Goal: Task Accomplishment & Management: Use online tool/utility

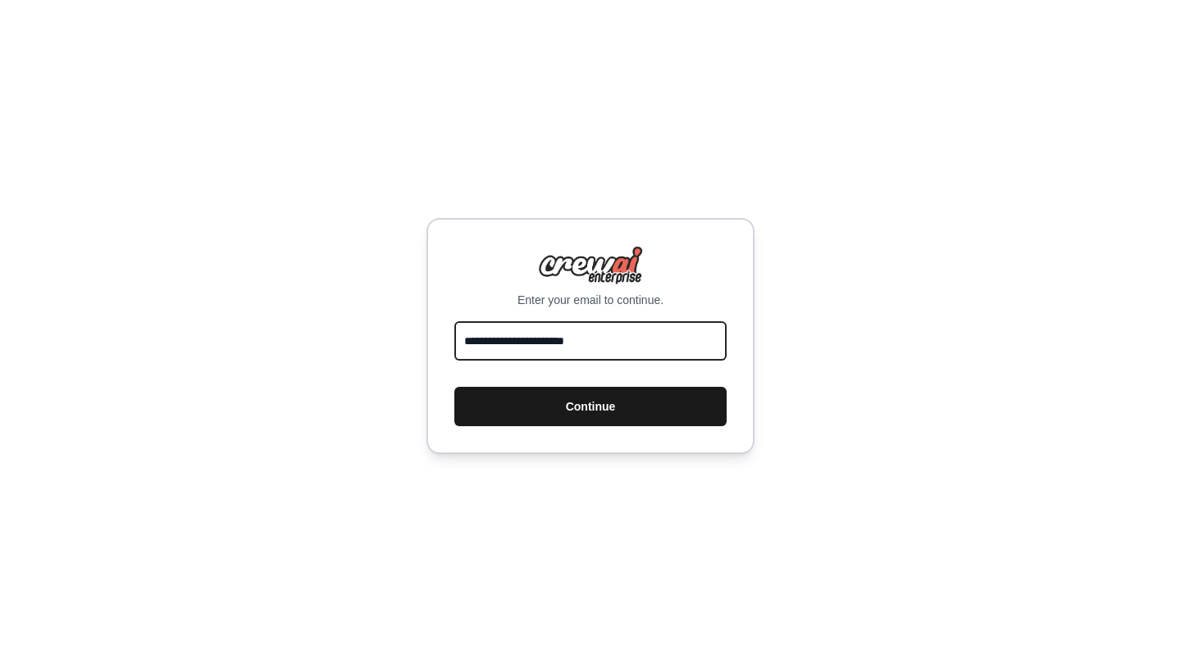
type input "**********"
click at [602, 408] on button "Continue" at bounding box center [590, 406] width 272 height 39
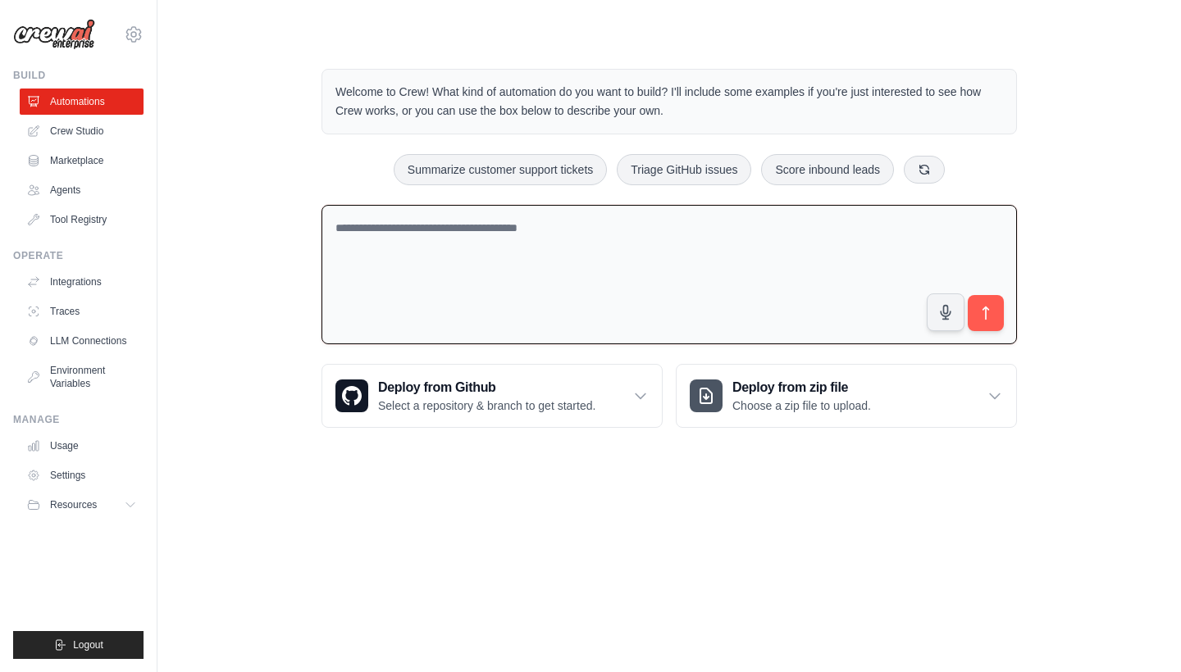
paste textarea "**********"
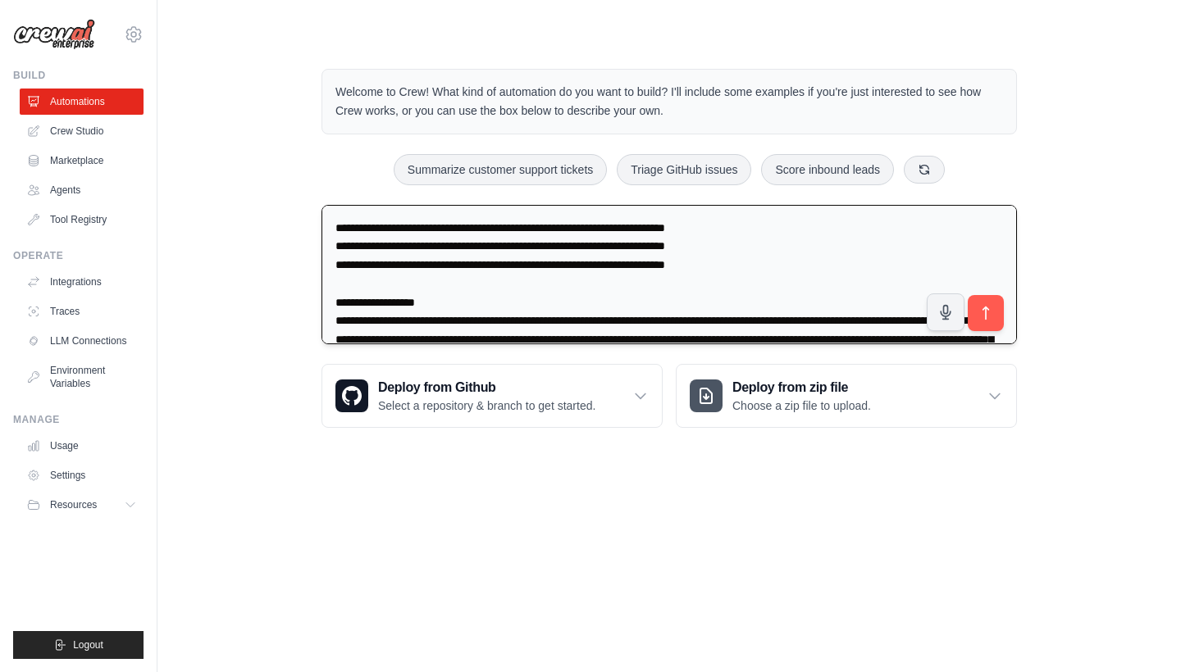
scroll to position [2864, 0]
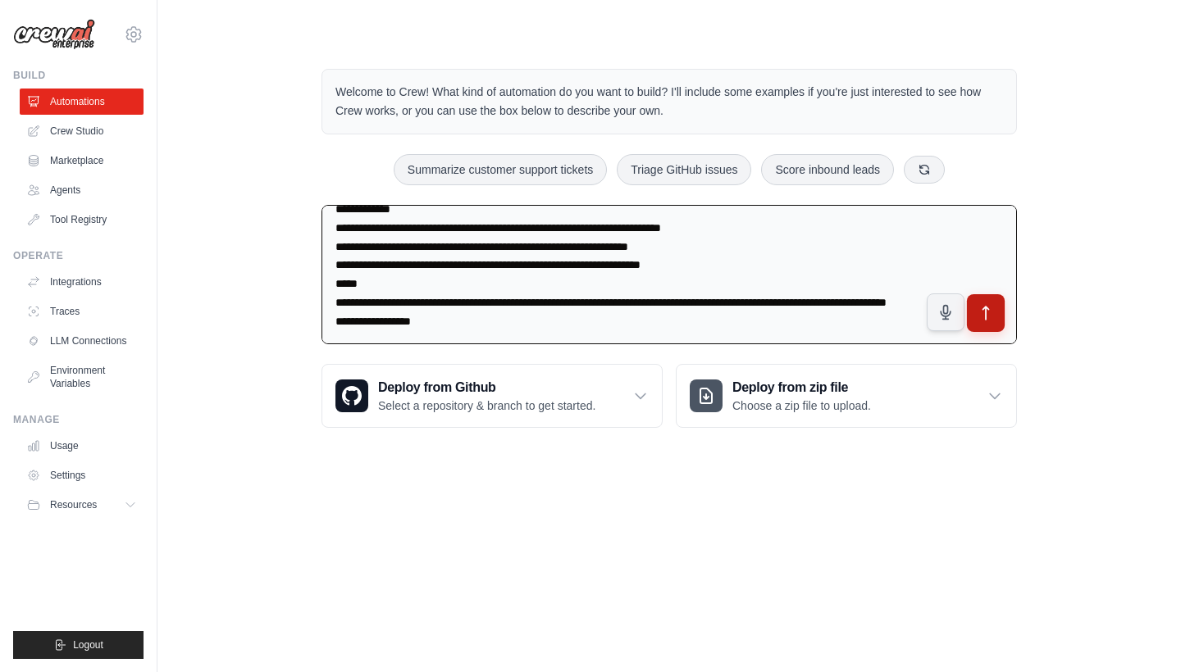
type textarea "**********"
click at [997, 313] on button "submit" at bounding box center [986, 313] width 38 height 38
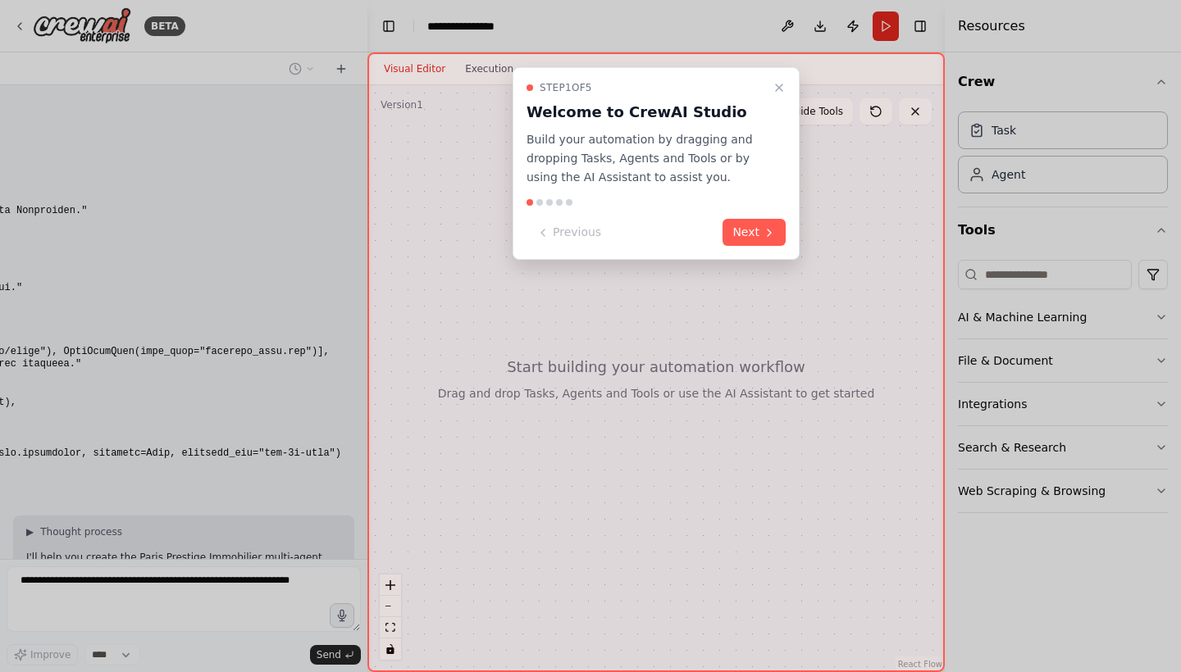
scroll to position [1495, 0]
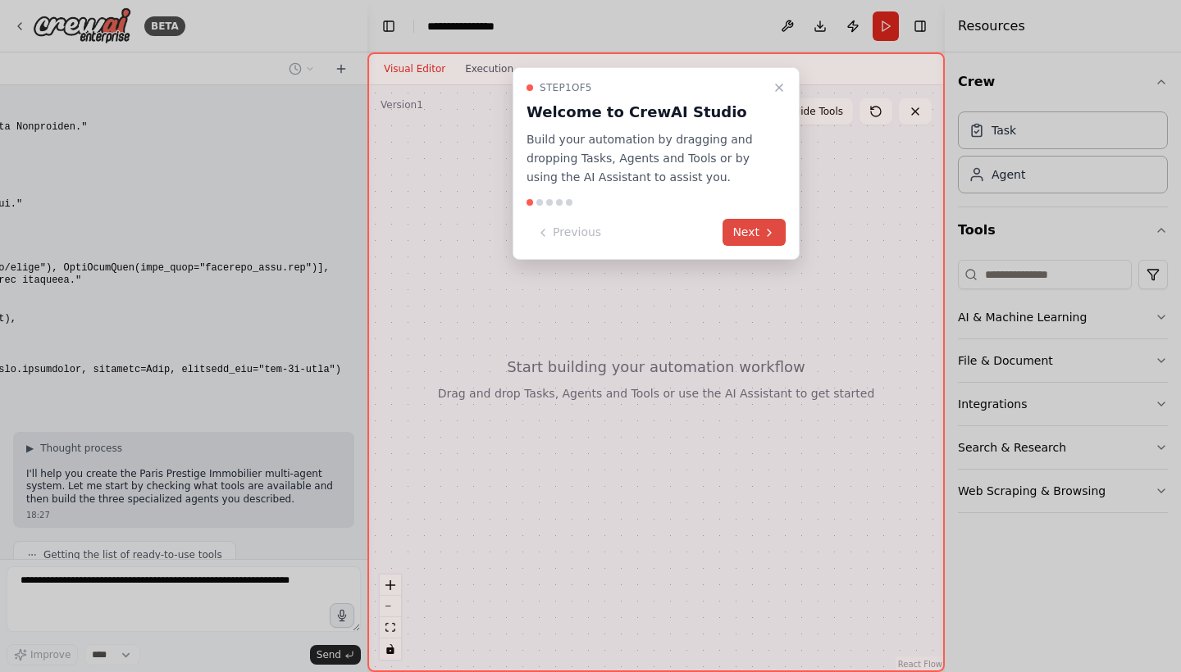
click at [758, 222] on button "Next" at bounding box center [753, 232] width 63 height 27
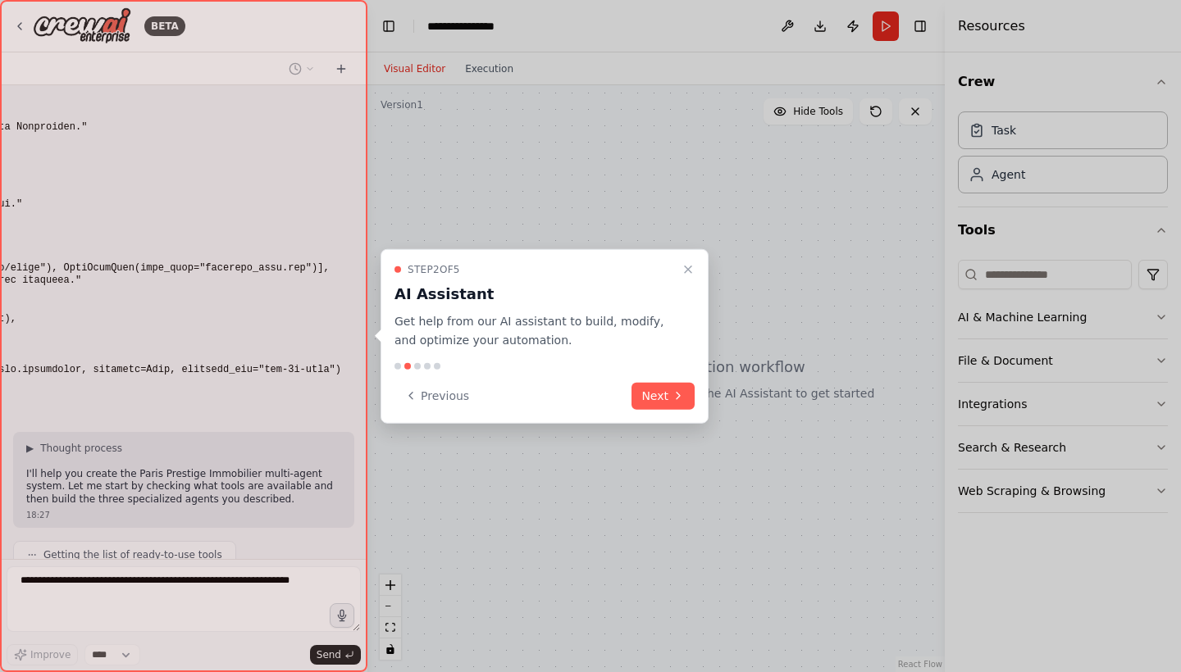
scroll to position [1536, 0]
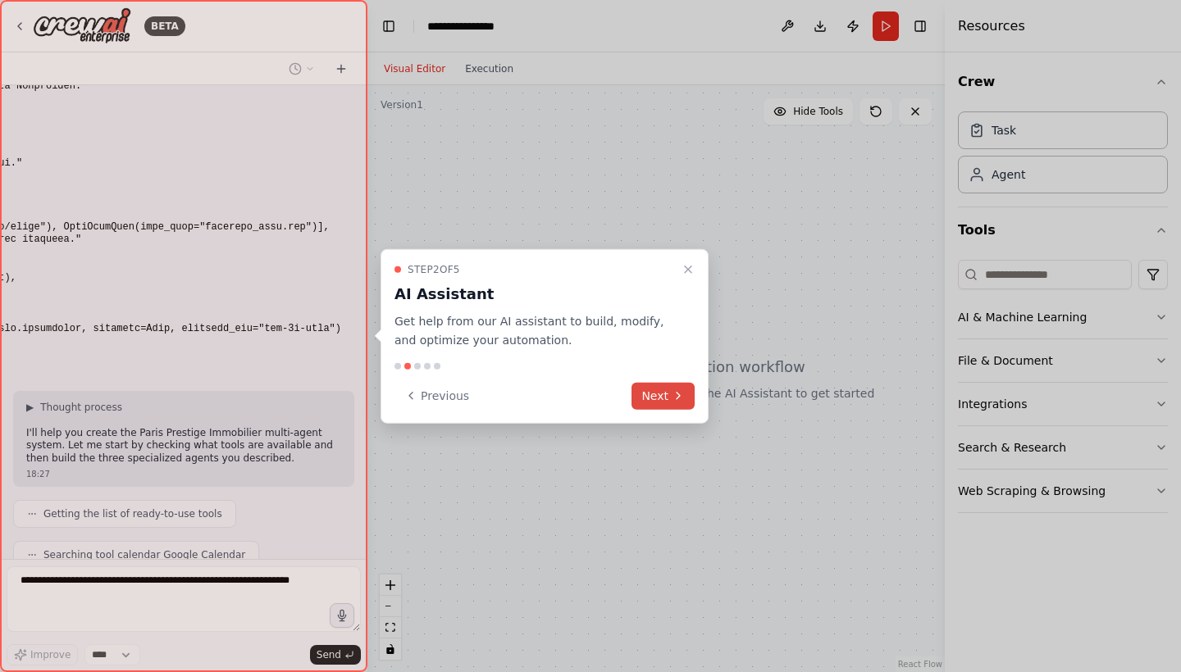
click at [681, 394] on icon at bounding box center [678, 395] width 13 height 13
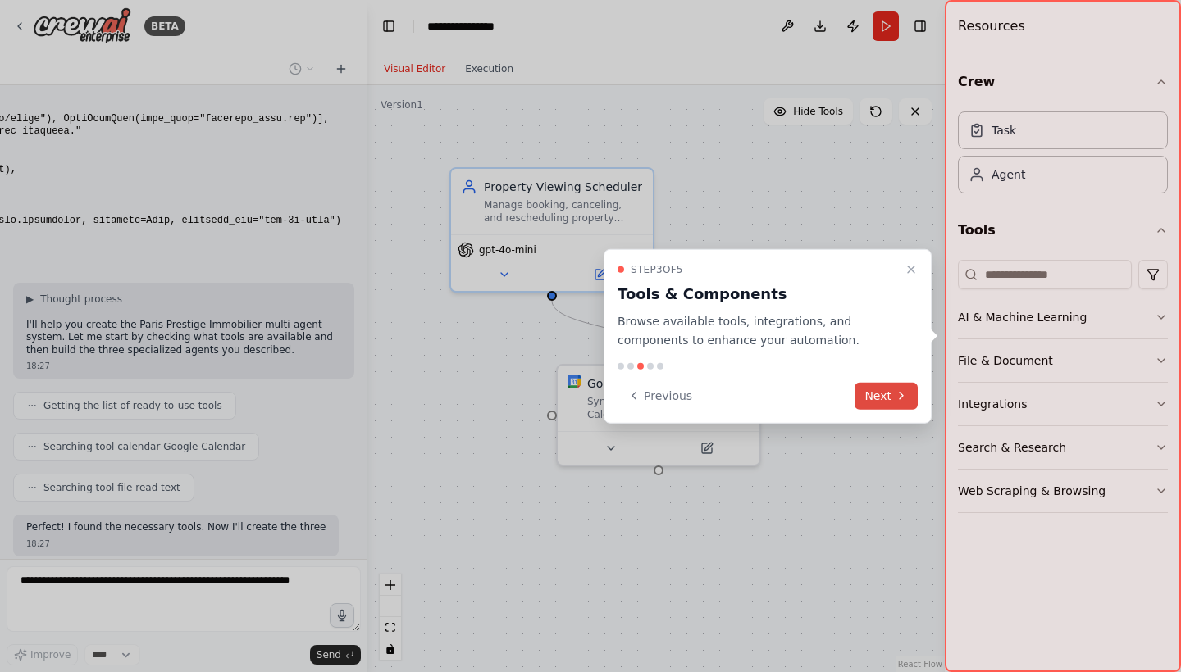
scroll to position [1656, 0]
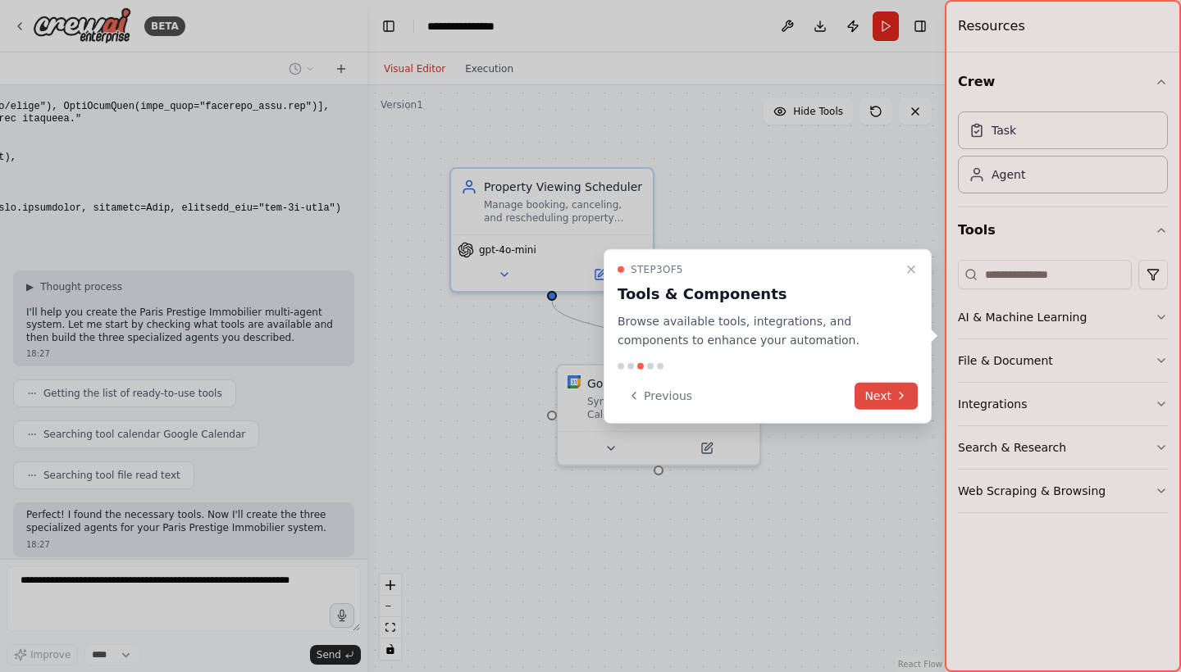
click at [895, 395] on icon at bounding box center [901, 395] width 13 height 13
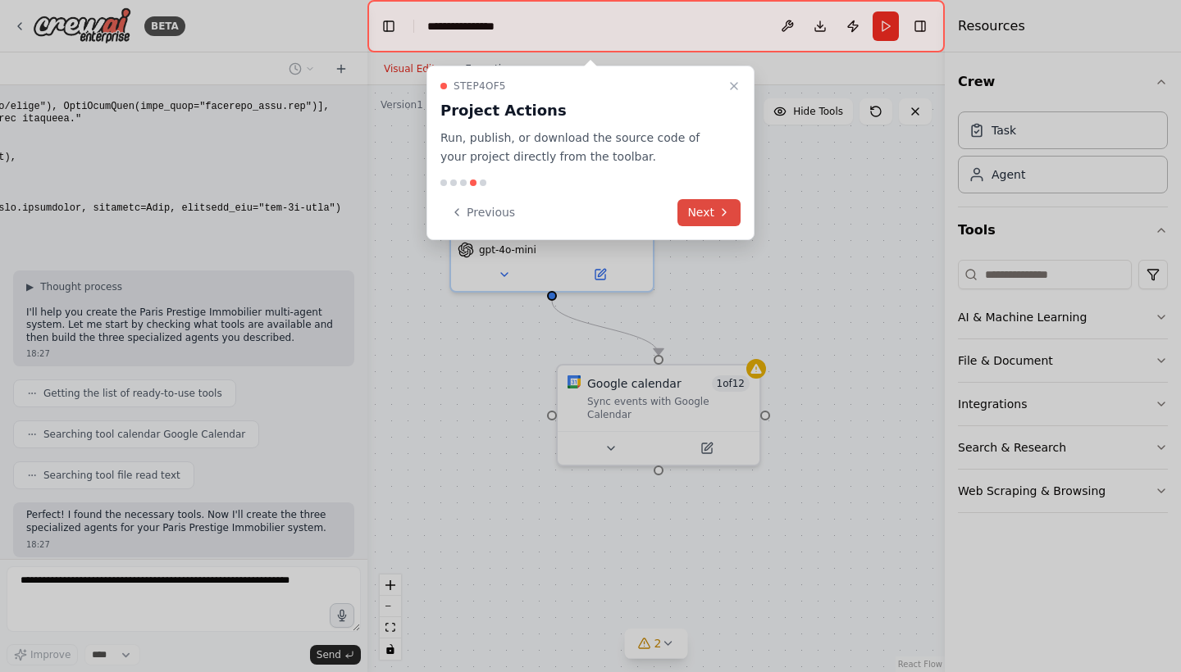
click at [740, 212] on button "Next" at bounding box center [708, 212] width 63 height 27
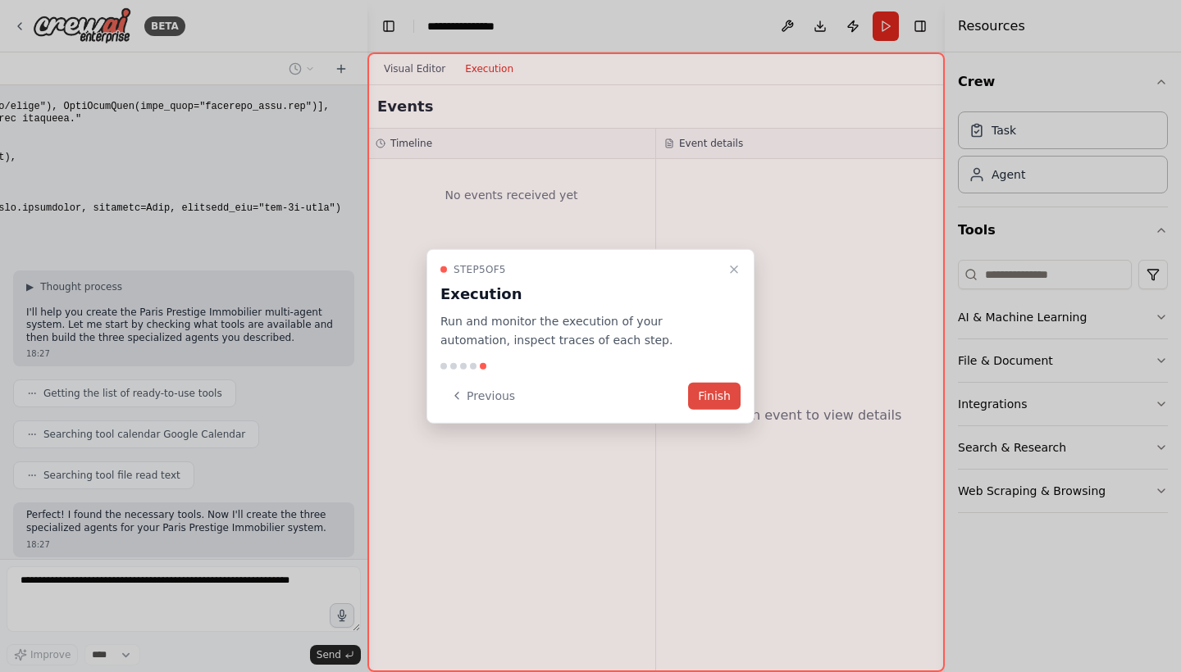
click at [720, 398] on button "Finish" at bounding box center [714, 395] width 52 height 27
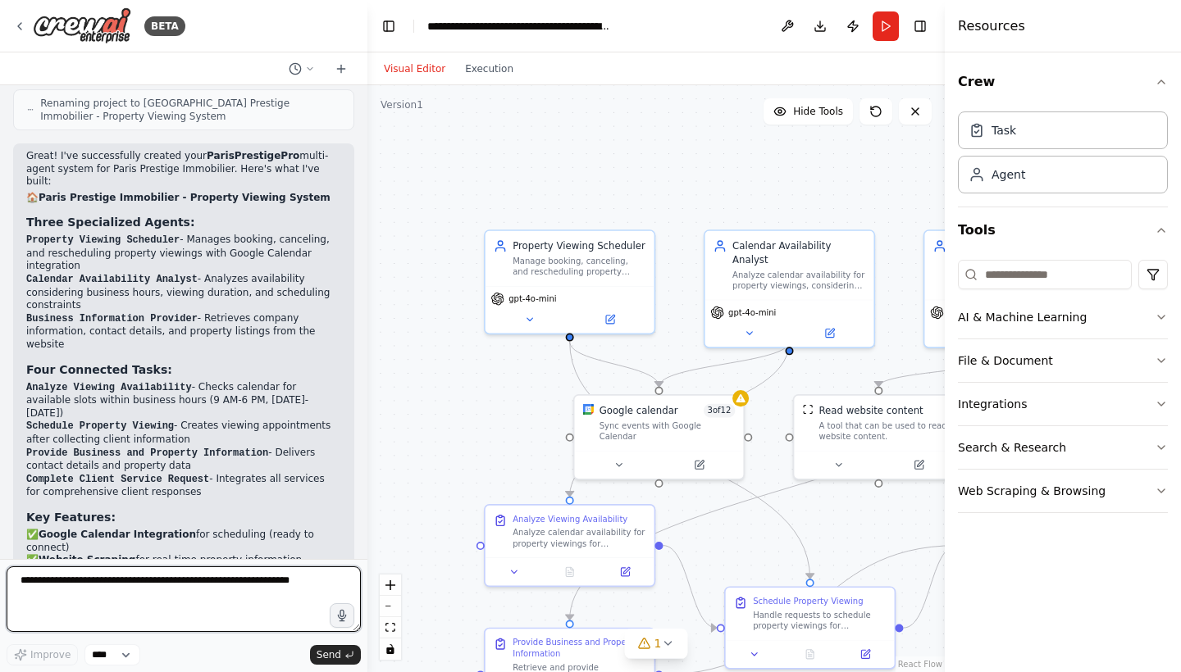
scroll to position [3246, 0]
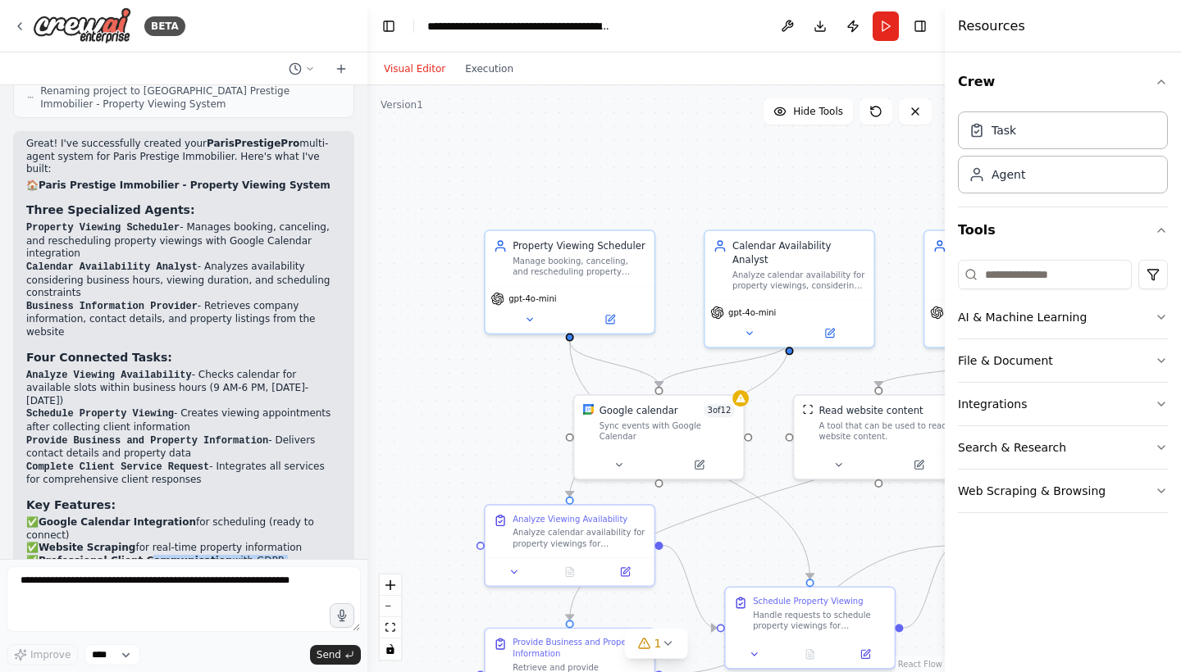
drag, startPoint x: 146, startPoint y: 355, endPoint x: 290, endPoint y: 352, distance: 144.3
click at [290, 555] on li "✅ Professional Client Communication with GDPR compliance" at bounding box center [183, 567] width 315 height 25
drag, startPoint x: 54, startPoint y: 367, endPoint x: 252, endPoint y: 367, distance: 197.6
click at [252, 581] on li "✅ Sequential Task Flow for efficient service delivery" at bounding box center [183, 587] width 315 height 13
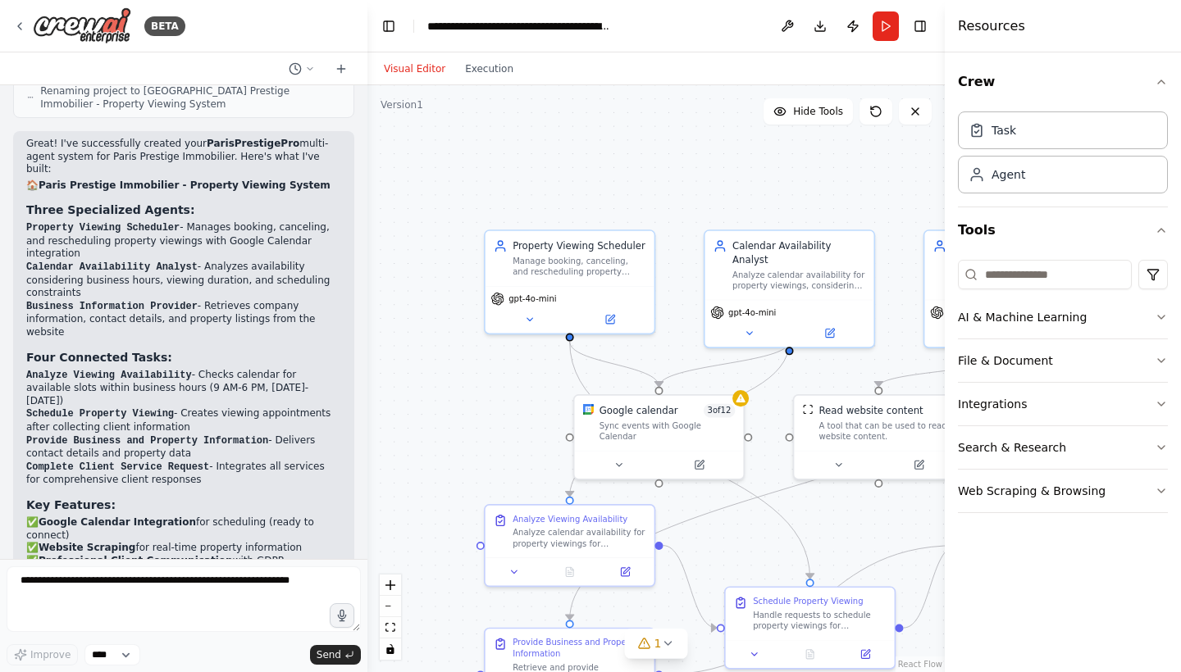
click at [252, 581] on li "✅ Sequential Task Flow for efficient service delivery" at bounding box center [183, 587] width 315 height 13
drag, startPoint x: 101, startPoint y: 372, endPoint x: 240, endPoint y: 388, distance: 140.3
click at [240, 594] on li "✅ Input Variables for property type, addresses, time periods, and client reques…" at bounding box center [183, 606] width 315 height 25
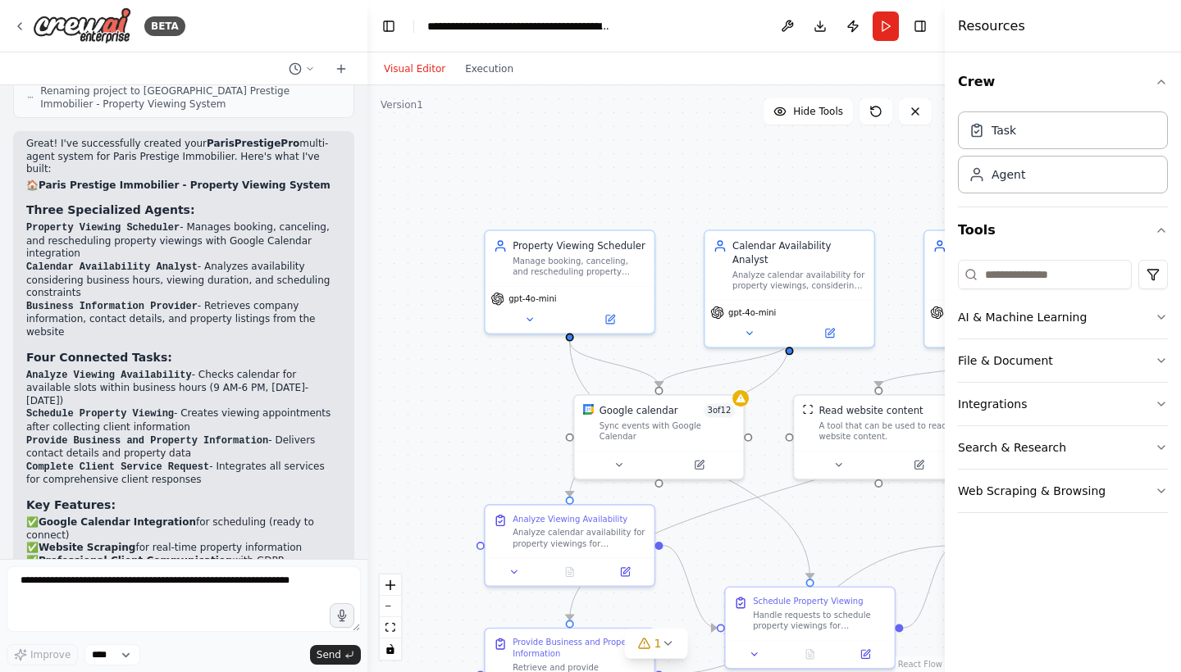
drag, startPoint x: 176, startPoint y: 434, endPoint x: 231, endPoint y: 439, distance: 55.2
click at [231, 649] on li "Connect Google Calendar - You'll need to authorize the Google Calendar integrat…" at bounding box center [183, 661] width 315 height 25
drag, startPoint x: 122, startPoint y: 441, endPoint x: 184, endPoint y: 450, distance: 62.2
click at [183, 649] on li "Connect Google Calendar - You'll need to authorize the Google Calendar integrat…" at bounding box center [183, 661] width 315 height 25
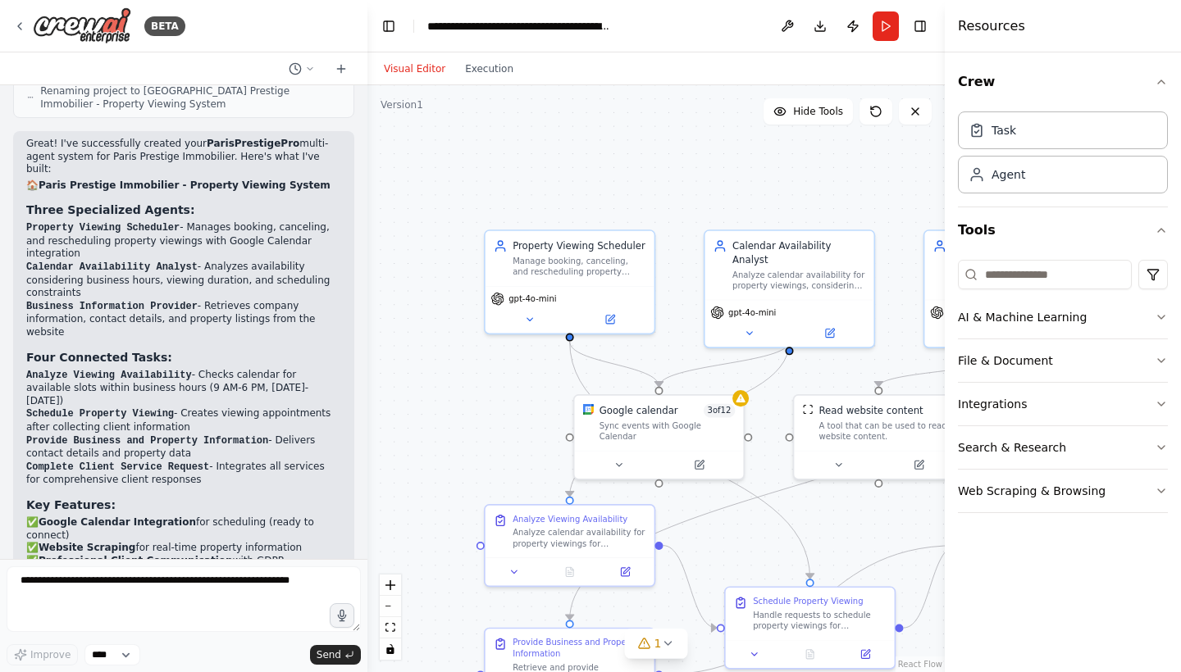
click at [184, 649] on li "Connect Google Calendar - You'll need to authorize the Google Calendar integrat…" at bounding box center [183, 661] width 315 height 25
drag, startPoint x: 53, startPoint y: 456, endPoint x: 221, endPoint y: 479, distance: 168.8
click at [221, 479] on div "Great! I've successfully created your ParisPrestigePro multi-agent system for P…" at bounding box center [183, 457] width 315 height 639
drag, startPoint x: 197, startPoint y: 462, endPoint x: 267, endPoint y: 486, distance: 74.7
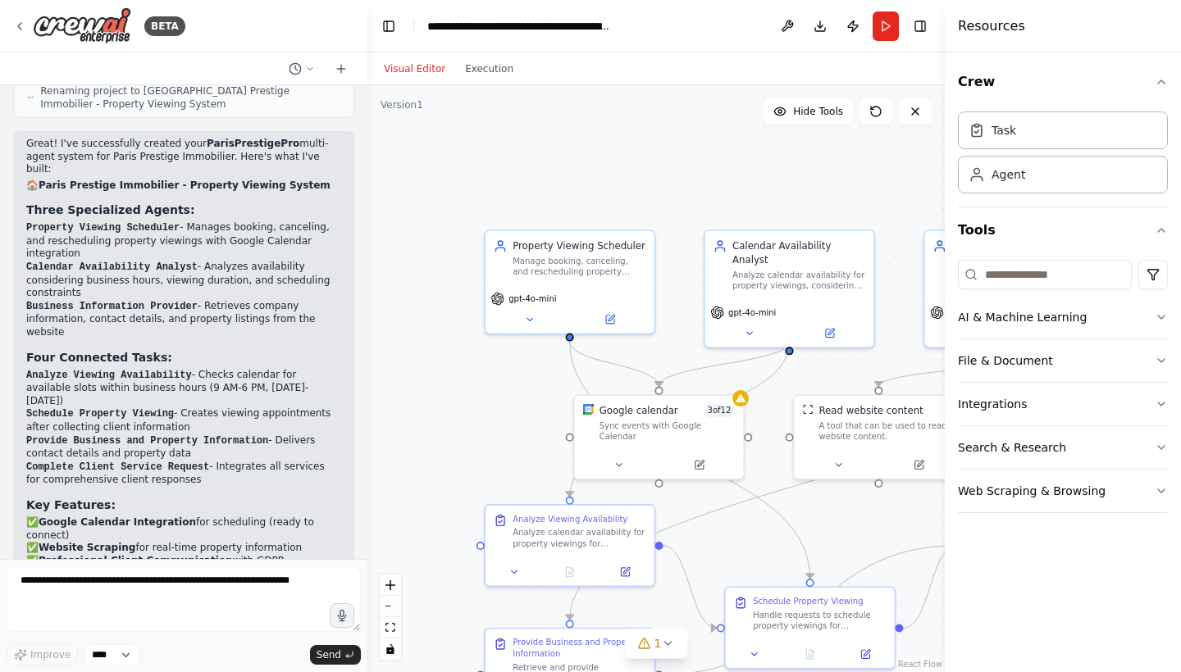
click at [267, 486] on div "Great! I've successfully created your ParisPrestigePro multi-agent system for P…" at bounding box center [183, 457] width 315 height 639
drag, startPoint x: 152, startPoint y: 464, endPoint x: 278, endPoint y: 509, distance: 134.1
click at [278, 509] on div "Great! I've successfully created your ParisPrestigePro multi-agent system for P…" at bounding box center [183, 457] width 315 height 639
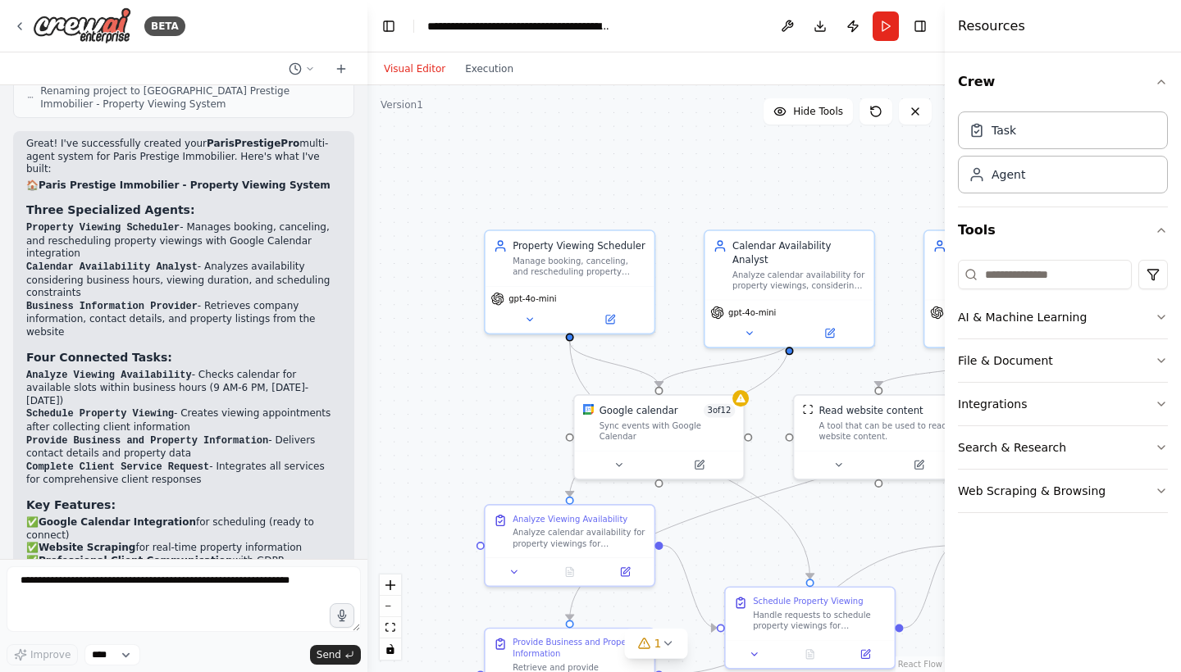
drag, startPoint x: 78, startPoint y: 485, endPoint x: 228, endPoint y: 521, distance: 154.5
click at [713, 415] on span "3 of 12" at bounding box center [719, 408] width 32 height 14
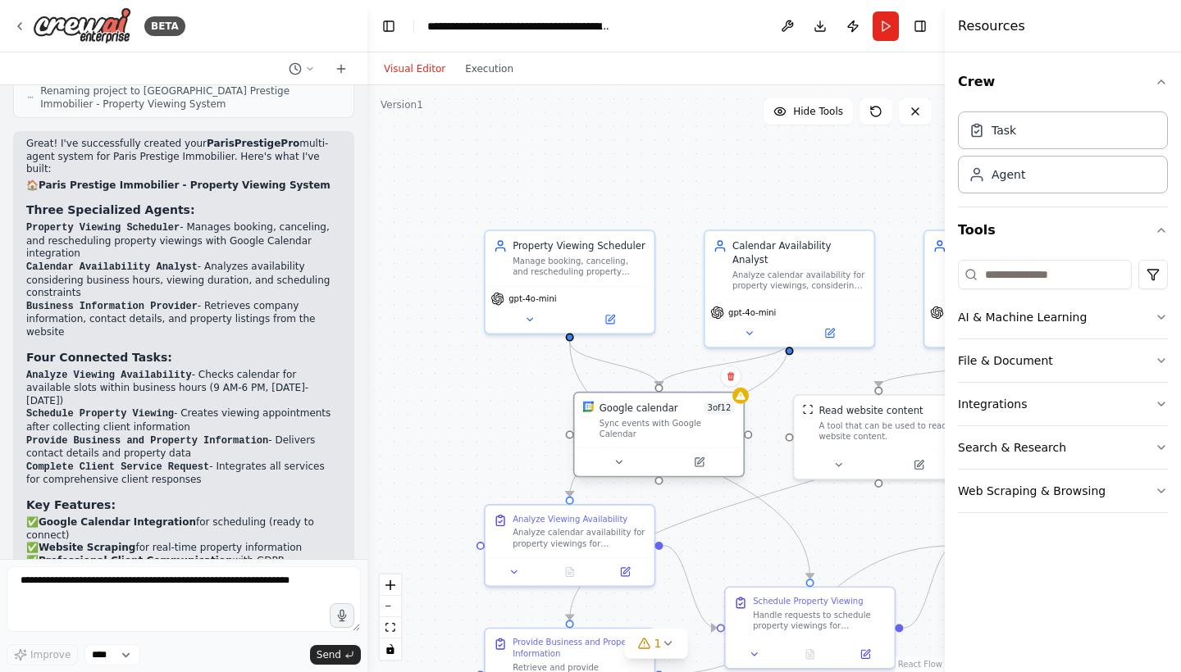
click at [709, 422] on div "Sync events with Google Calendar" at bounding box center [667, 429] width 136 height 22
click at [618, 461] on icon at bounding box center [619, 462] width 6 height 2
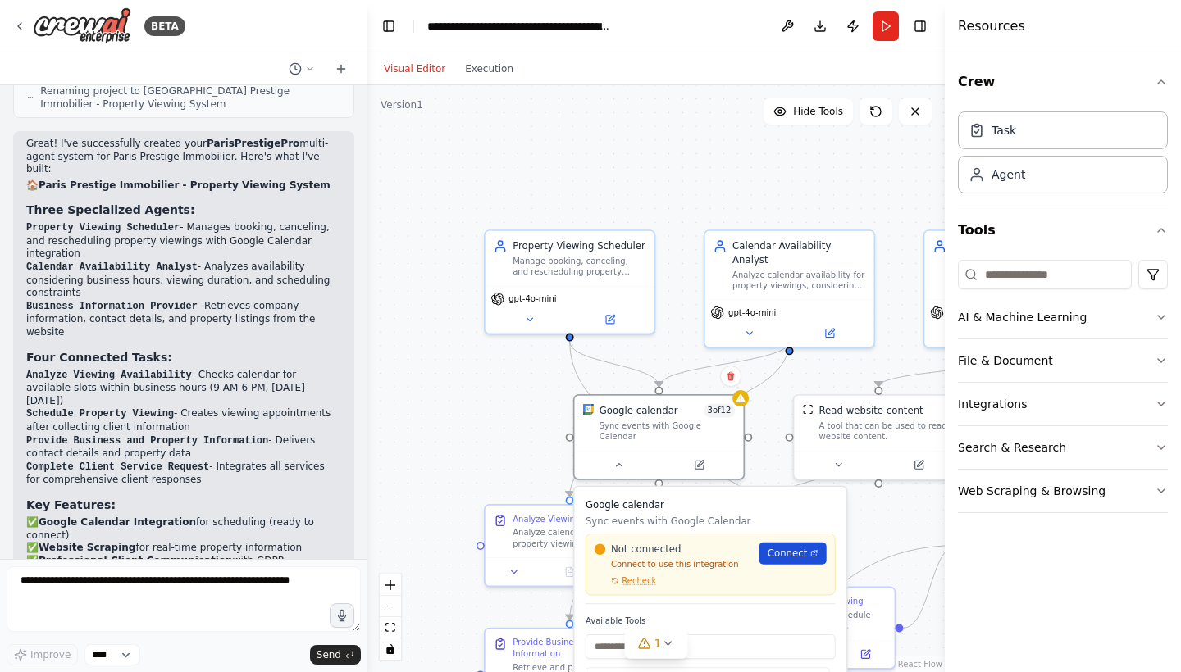
click at [790, 547] on span "Connect" at bounding box center [786, 554] width 39 height 14
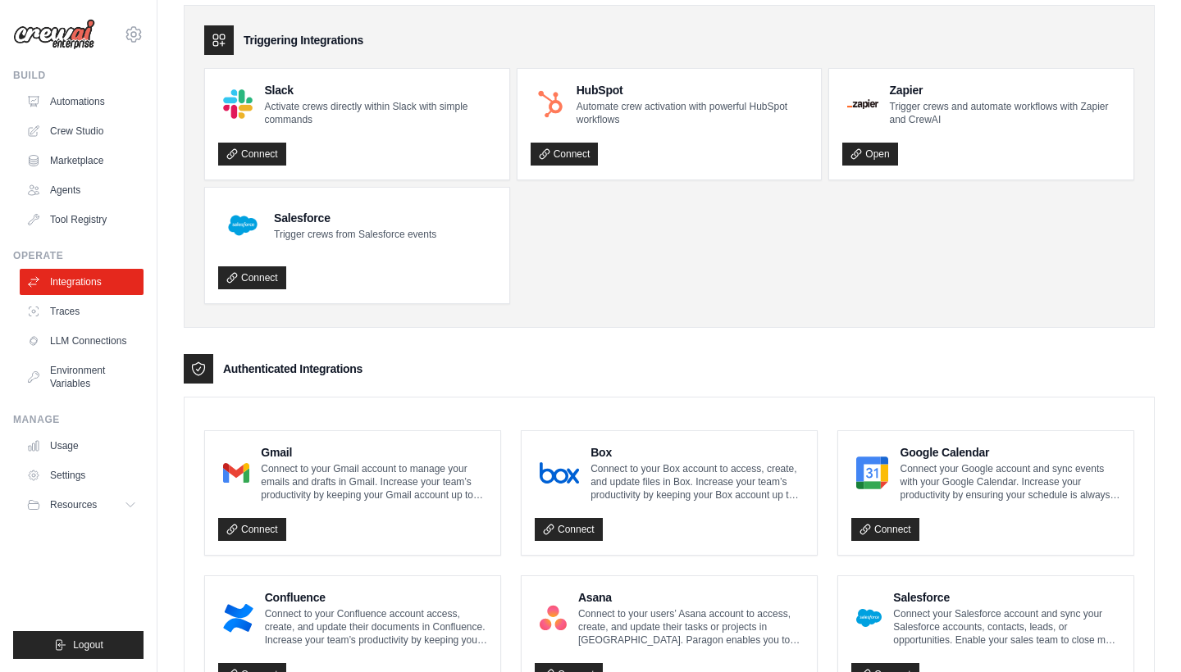
scroll to position [61, 0]
click at [883, 526] on link "Connect" at bounding box center [885, 529] width 68 height 23
